Goal: Task Accomplishment & Management: Complete application form

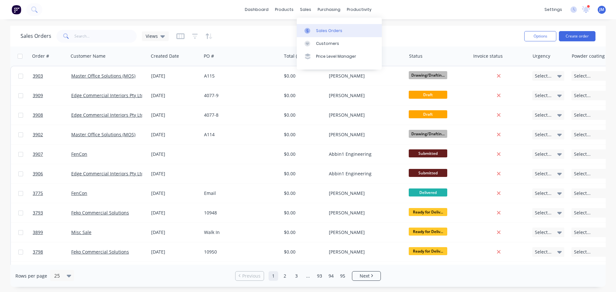
click at [325, 30] on div "Sales Orders" at bounding box center [329, 31] width 26 height 6
click at [192, 38] on icon "button" at bounding box center [195, 36] width 6 height 6
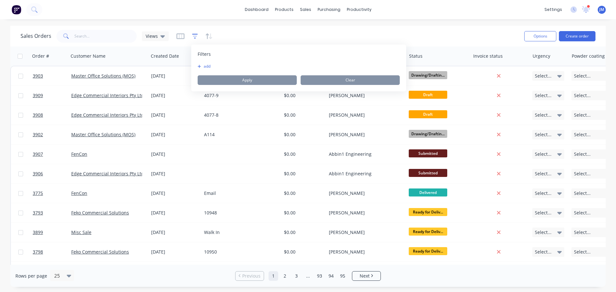
click at [192, 38] on icon "button" at bounding box center [195, 36] width 6 height 6
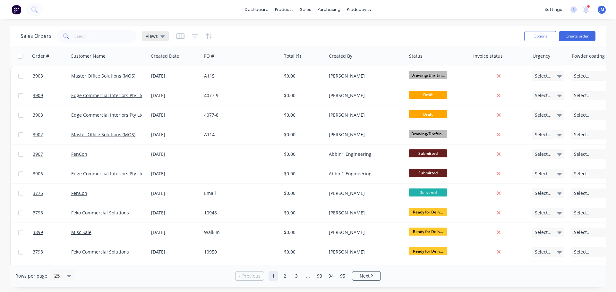
click at [162, 35] on icon at bounding box center [162, 36] width 4 height 3
click at [152, 102] on button "draft" at bounding box center [180, 103] width 73 height 7
click at [573, 38] on button "Create order" at bounding box center [576, 36] width 37 height 10
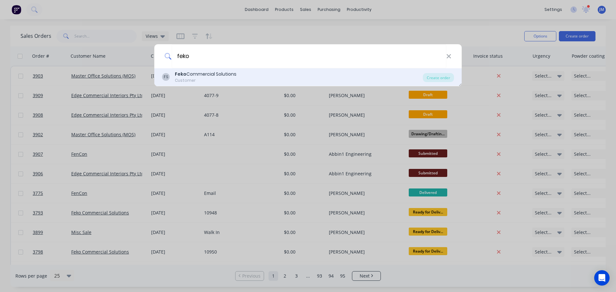
type input "feko"
click at [200, 73] on div "Feko Commercial Solutions" at bounding box center [206, 74] width 62 height 7
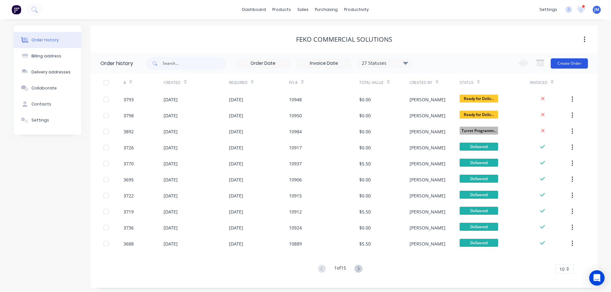
click at [566, 64] on button "Create Order" at bounding box center [568, 63] width 37 height 10
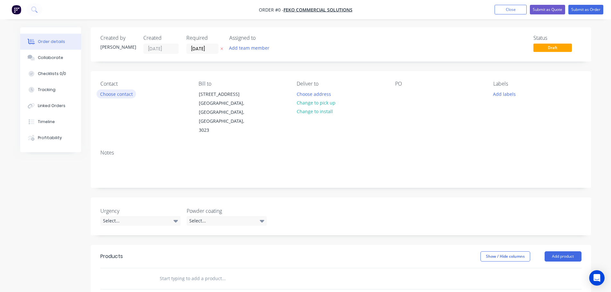
click at [111, 96] on button "Choose contact" at bounding box center [115, 93] width 39 height 9
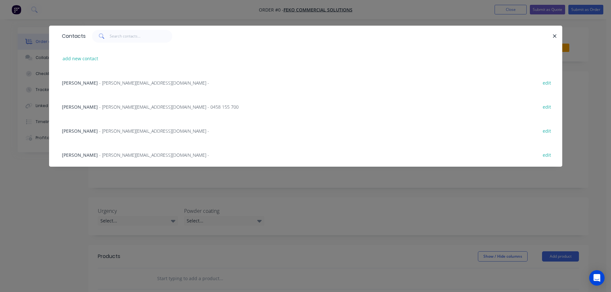
click at [101, 130] on span "- howard@feko.com.au -" at bounding box center [154, 131] width 110 height 6
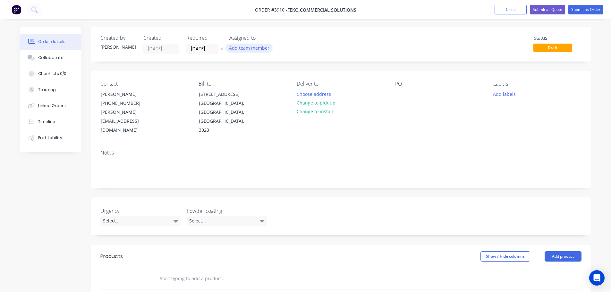
click at [234, 45] on button "Add team member" at bounding box center [248, 48] width 47 height 9
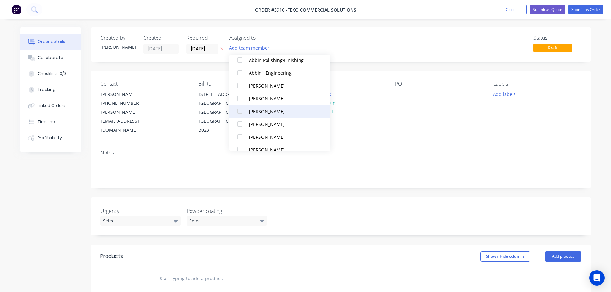
scroll to position [160, 0]
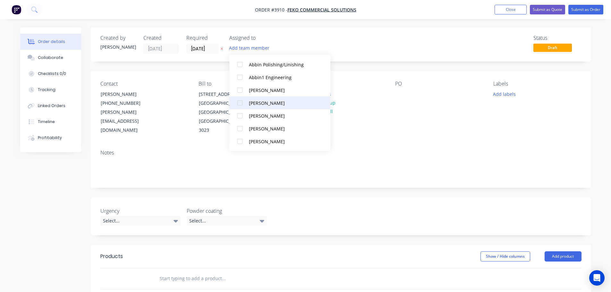
click at [240, 105] on div at bounding box center [239, 102] width 13 height 13
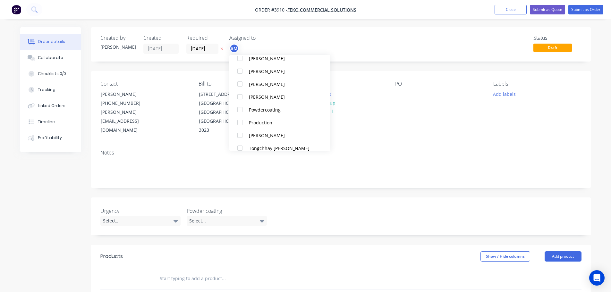
scroll to position [385, 0]
click at [244, 121] on div at bounding box center [239, 122] width 13 height 13
click at [394, 145] on div "Notes" at bounding box center [341, 166] width 500 height 43
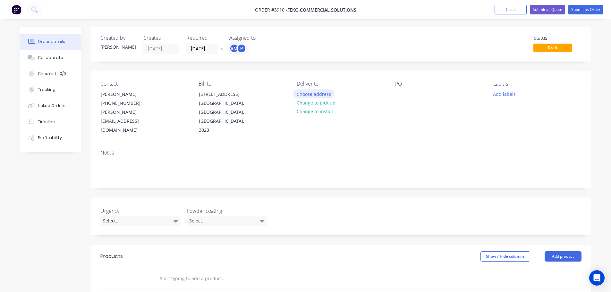
click at [312, 96] on button "Choose address" at bounding box center [313, 93] width 41 height 9
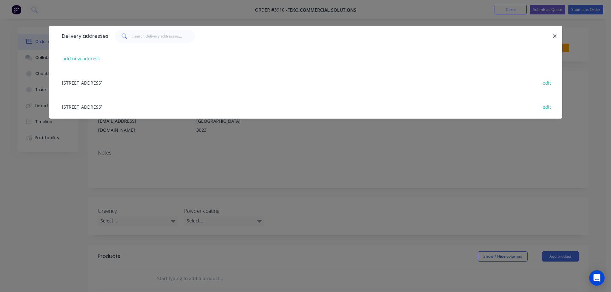
click at [124, 104] on div "391 Foleys Road, Deer Park, Victoria, Australia, 3023 edit" at bounding box center [306, 107] width 494 height 24
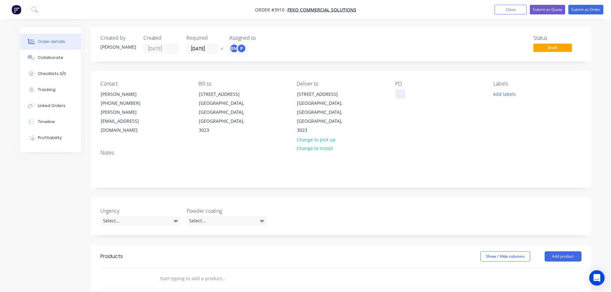
click at [401, 92] on div at bounding box center [400, 93] width 10 height 9
click at [44, 57] on div "Collaborate" at bounding box center [50, 58] width 25 height 6
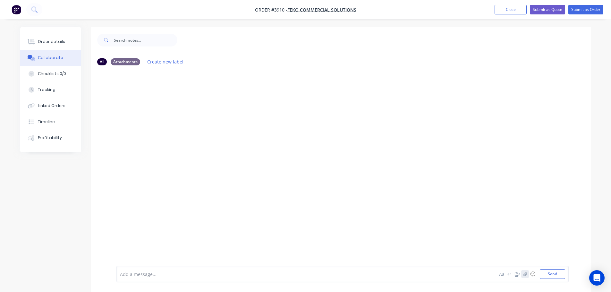
click at [521, 274] on button "button" at bounding box center [525, 274] width 8 height 8
click at [554, 274] on button "Send" at bounding box center [552, 274] width 25 height 10
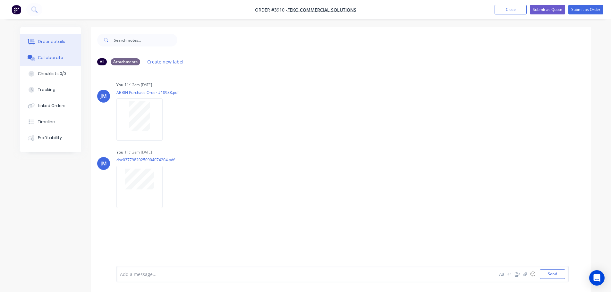
click at [62, 42] on div "Order details" at bounding box center [51, 42] width 27 height 6
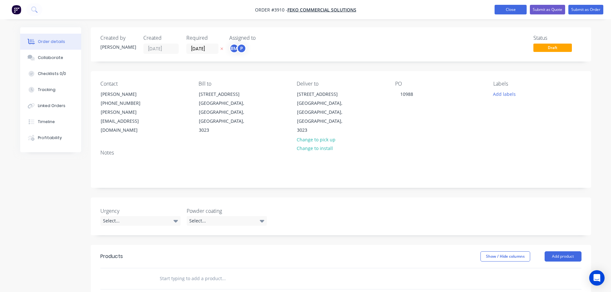
click at [507, 10] on button "Close" at bounding box center [510, 10] width 32 height 10
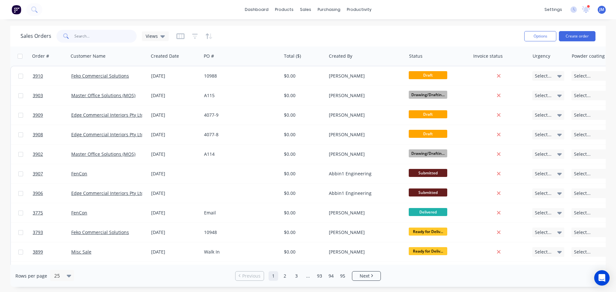
click at [88, 35] on input "text" at bounding box center [105, 36] width 63 height 13
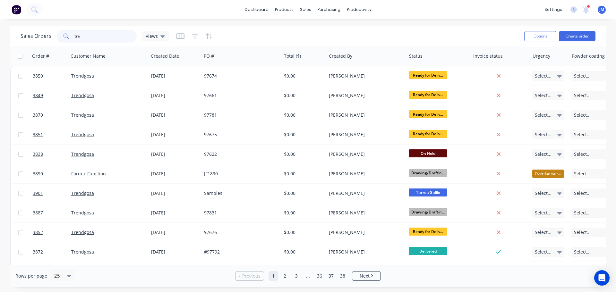
type input "tre"
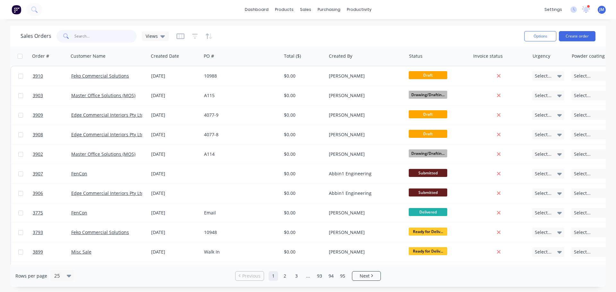
click at [100, 36] on input "text" at bounding box center [105, 36] width 63 height 13
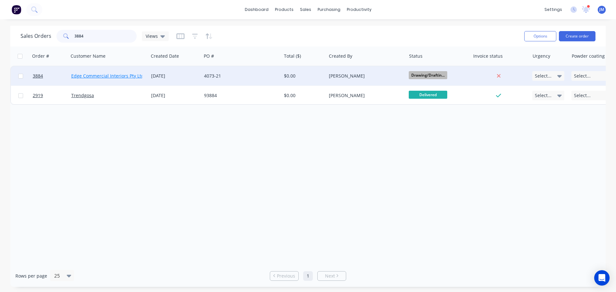
type input "3884"
click at [92, 75] on link "Edge Commercial Interiors Pty Ltd" at bounding box center [107, 76] width 73 height 6
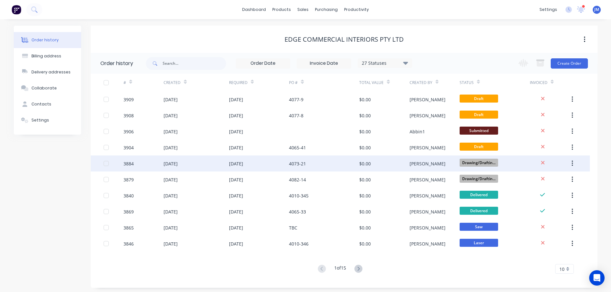
click at [178, 161] on div "[DATE]" at bounding box center [171, 163] width 14 height 7
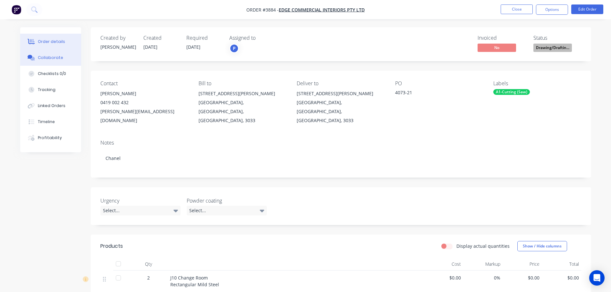
click at [53, 58] on div "Collaborate" at bounding box center [50, 58] width 25 height 6
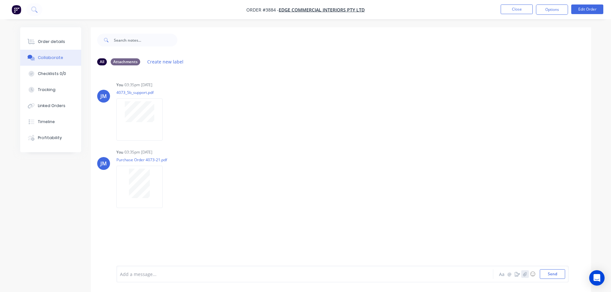
click at [524, 273] on icon "button" at bounding box center [525, 274] width 4 height 4
click at [556, 273] on button "Send" at bounding box center [552, 274] width 25 height 10
click at [55, 43] on div "Order details" at bounding box center [51, 42] width 27 height 6
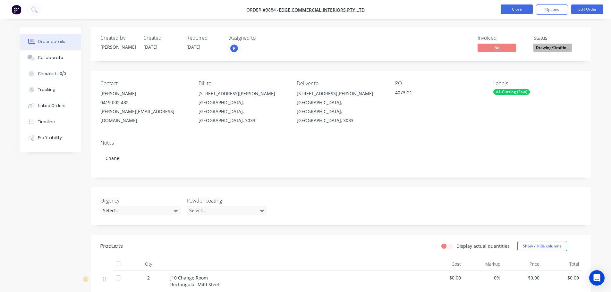
click at [515, 10] on button "Close" at bounding box center [516, 9] width 32 height 10
